Goal: Contribute content: Add original content to the website for others to see

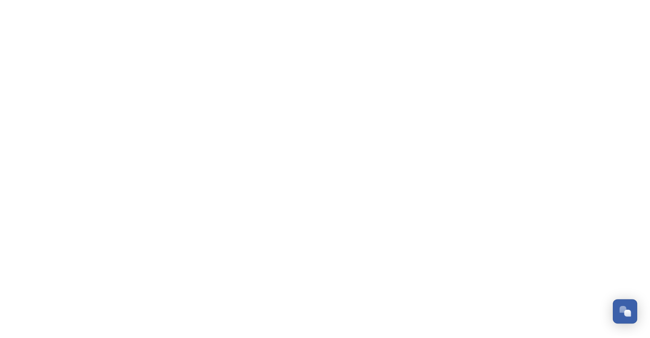
scroll to position [1612, 0]
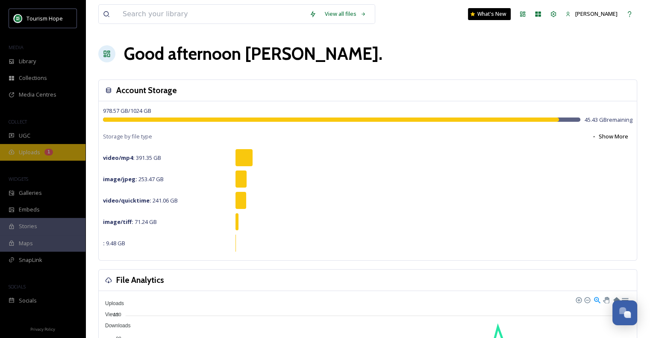
click at [28, 150] on span "Uploads" at bounding box center [29, 152] width 21 height 8
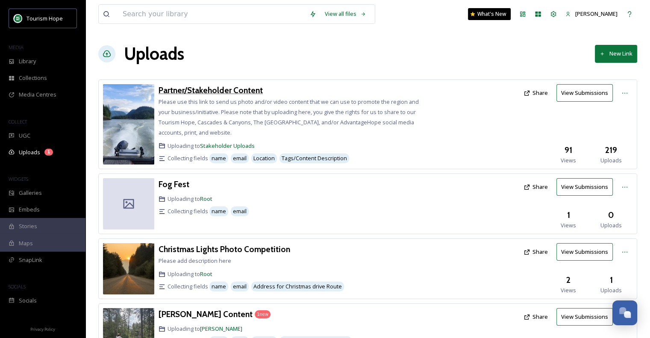
click at [217, 88] on h3 "Partner/Stakeholder Content" at bounding box center [211, 90] width 104 height 10
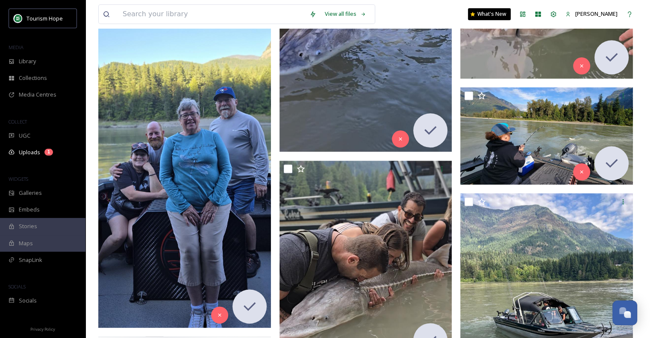
scroll to position [1026, 0]
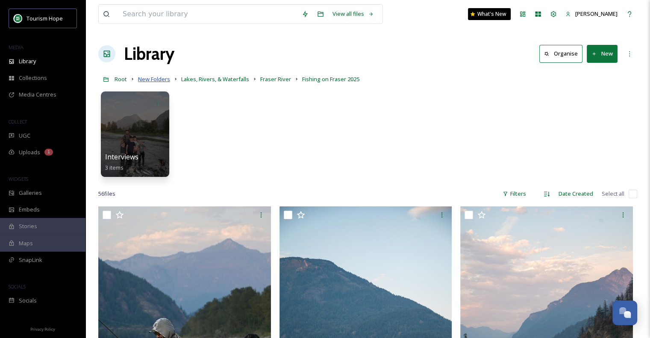
click at [161, 78] on span "New Folders" at bounding box center [154, 79] width 32 height 8
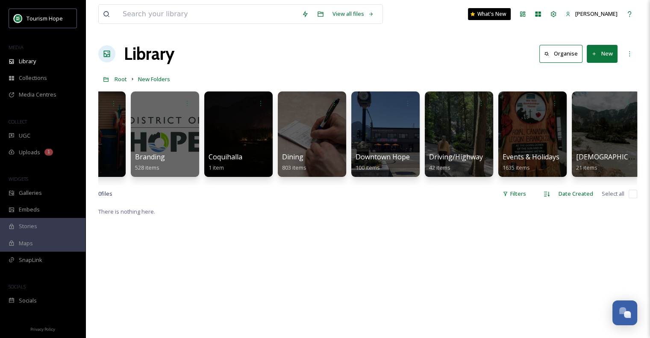
scroll to position [0, 294]
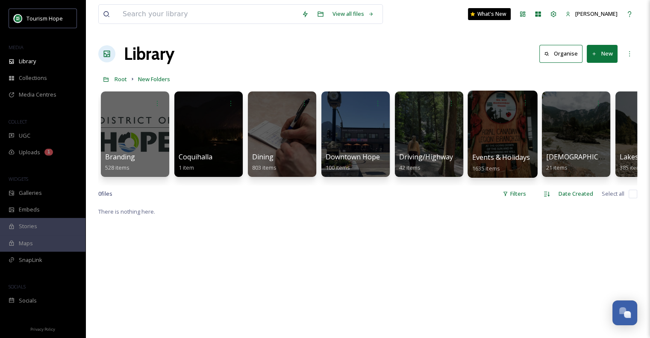
click at [487, 141] on div at bounding box center [503, 134] width 70 height 87
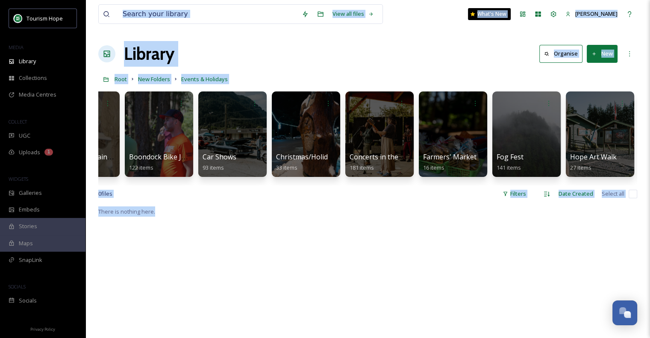
scroll to position [0, 136]
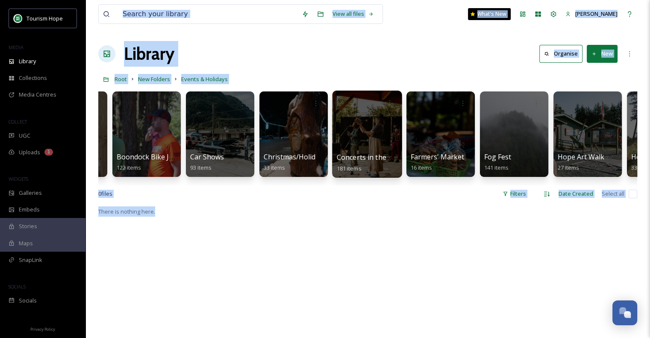
click at [362, 131] on div at bounding box center [367, 134] width 70 height 87
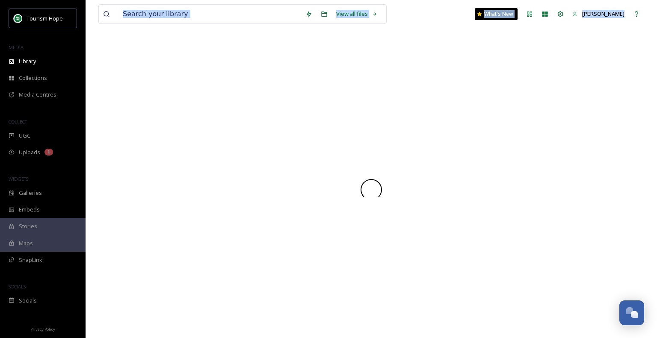
click at [362, 131] on div at bounding box center [370, 189] width 545 height 297
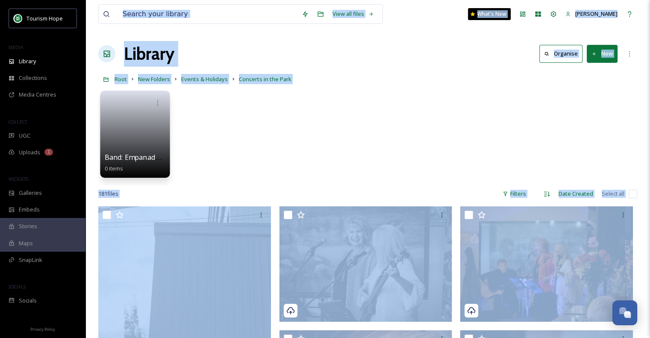
click at [145, 133] on link at bounding box center [135, 131] width 61 height 41
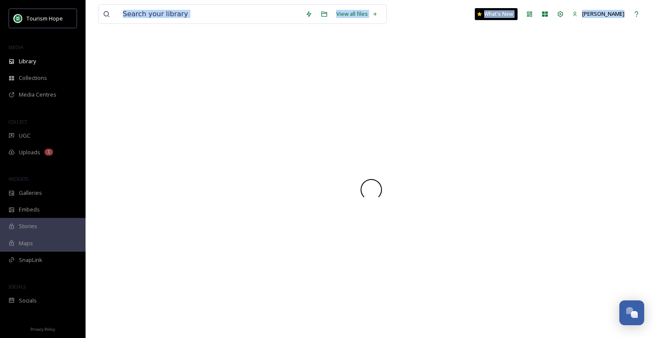
click at [145, 133] on div at bounding box center [370, 189] width 545 height 297
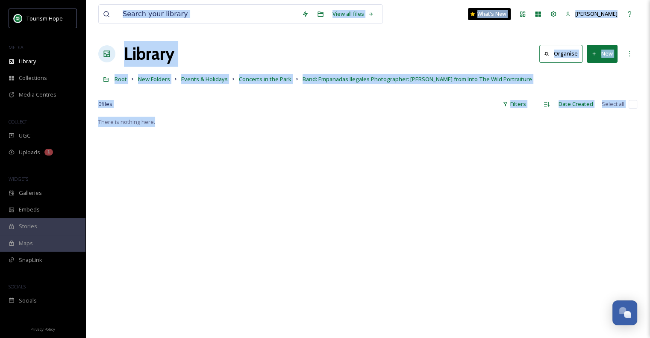
click at [225, 177] on div "There is nothing here." at bounding box center [367, 286] width 539 height 338
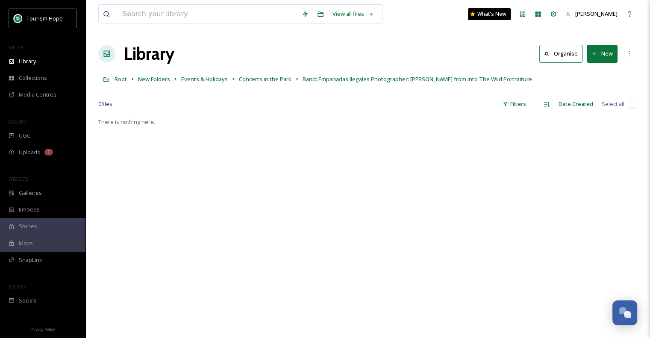
click at [595, 58] on button "New" at bounding box center [602, 54] width 31 height 18
click at [600, 77] on span "File Upload" at bounding box center [598, 74] width 28 height 8
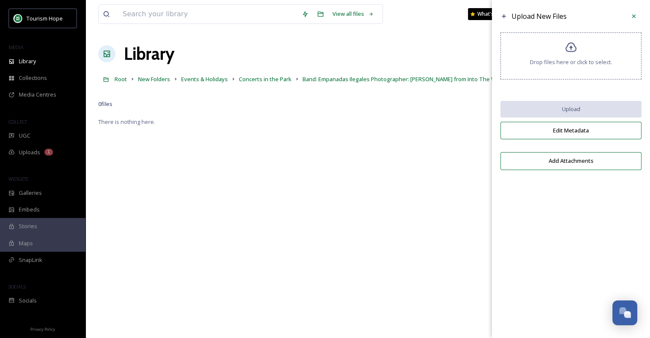
click at [561, 62] on span "Drop files here or click to select." at bounding box center [571, 62] width 82 height 8
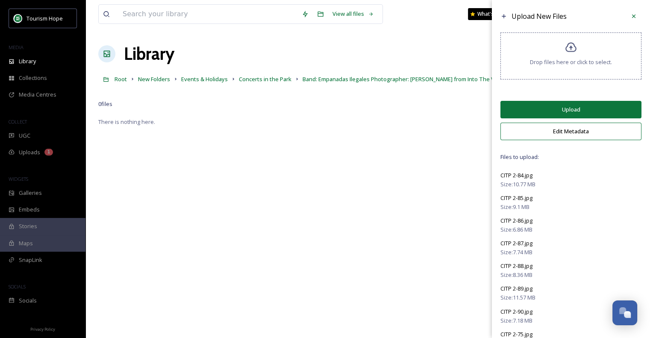
click at [573, 110] on button "Upload" at bounding box center [571, 110] width 141 height 18
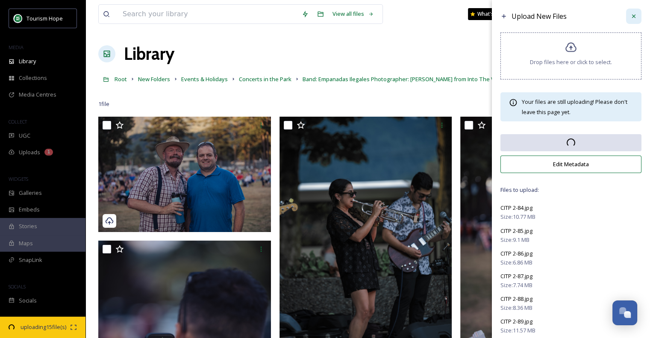
click at [630, 17] on icon at bounding box center [633, 16] width 7 height 7
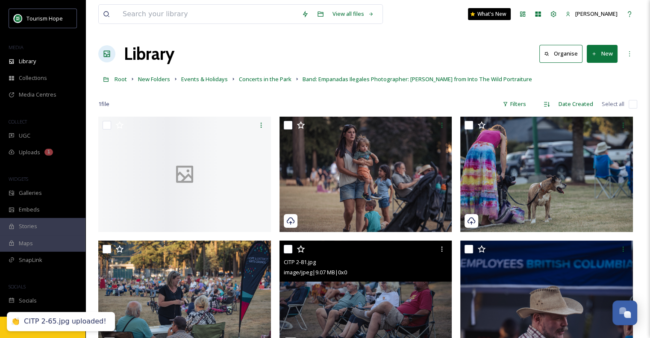
scroll to position [180, 0]
